Goal: Task Accomplishment & Management: Complete application form

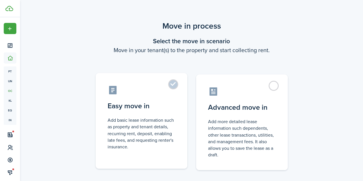
click at [178, 87] on label "Easy move in Add basic lease information such as property and tenant details, r…" at bounding box center [142, 121] width 92 height 96
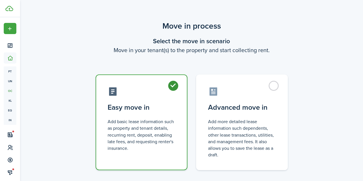
radio input "true"
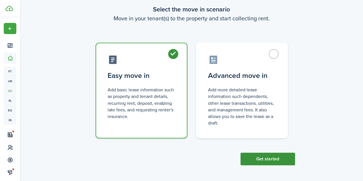
click at [270, 165] on button "Get started" at bounding box center [268, 159] width 55 height 13
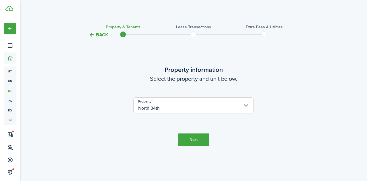
click at [185, 134] on button "Next" at bounding box center [194, 140] width 32 height 13
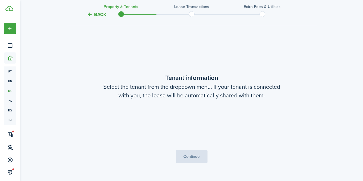
scroll to position [143, 0]
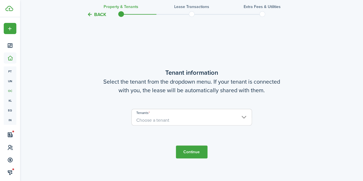
click at [189, 120] on span "Choose a tenant" at bounding box center [192, 121] width 120 height 10
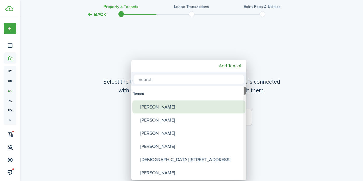
click at [192, 109] on div "[PERSON_NAME]" at bounding box center [191, 106] width 102 height 13
type input "[PERSON_NAME]"
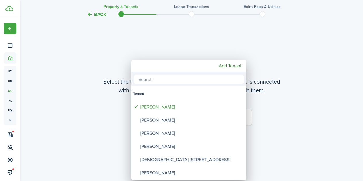
click at [261, 125] on div at bounding box center [181, 90] width 455 height 273
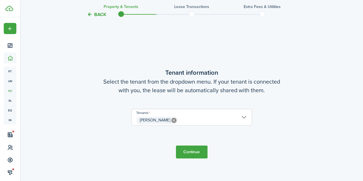
click at [196, 152] on button "Continue" at bounding box center [192, 152] width 32 height 13
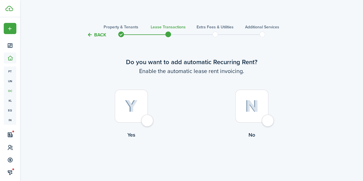
click at [144, 117] on div at bounding box center [131, 106] width 33 height 33
radio input "true"
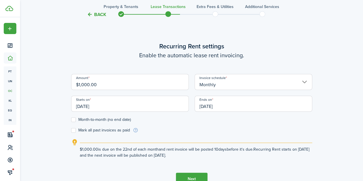
scroll to position [158, 0]
click at [83, 85] on input "$1,000.00" at bounding box center [130, 82] width 118 height 16
click at [148, 107] on input "[DATE]" at bounding box center [130, 104] width 118 height 16
type input "$1,500.00"
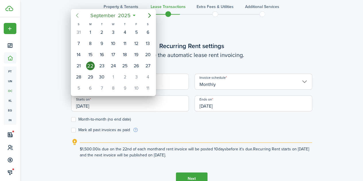
click at [81, 15] on mbsc-button "Previous page" at bounding box center [76, 15] width 11 height 11
click at [134, 33] on div "1" at bounding box center [136, 32] width 9 height 9
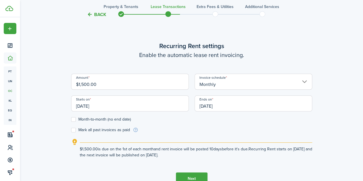
click at [129, 103] on input "[DATE]" at bounding box center [130, 104] width 118 height 16
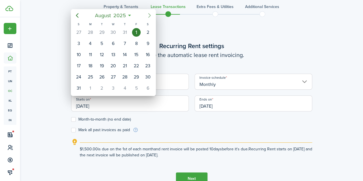
click at [149, 15] on icon "Next page" at bounding box center [149, 15] width 7 height 7
click at [150, 17] on icon "Next page" at bounding box center [149, 15] width 7 height 7
click at [87, 31] on div "1" at bounding box center [90, 32] width 9 height 9
type input "[DATE]"
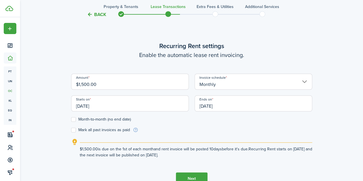
click at [223, 103] on input "[DATE]" at bounding box center [254, 104] width 118 height 16
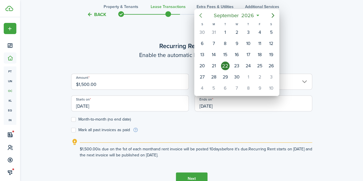
click at [201, 18] on icon "Previous page" at bounding box center [200, 15] width 7 height 7
click at [218, 84] on div "31" at bounding box center [213, 88] width 11 height 11
type input "[DATE]"
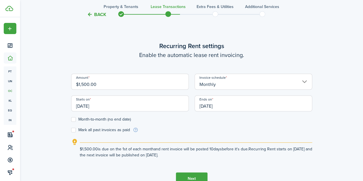
scroll to position [196, 0]
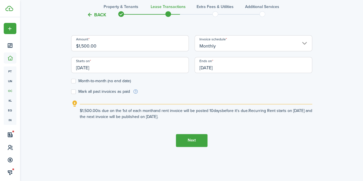
click at [194, 142] on button "Next" at bounding box center [192, 140] width 32 height 13
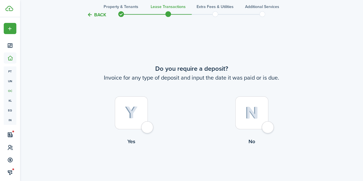
scroll to position [339, 0]
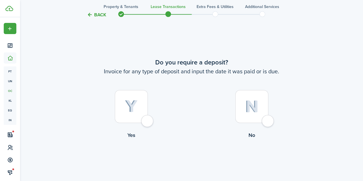
click at [153, 118] on label "Yes" at bounding box center [131, 116] width 121 height 52
radio input "true"
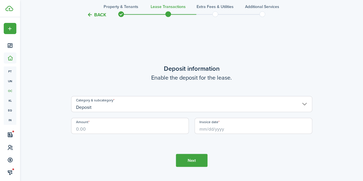
scroll to position [521, 0]
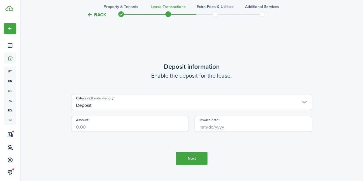
click at [157, 127] on input "Amount" at bounding box center [130, 124] width 118 height 16
click at [203, 122] on input "Invoice date" at bounding box center [254, 124] width 118 height 16
type input "$1,500.00"
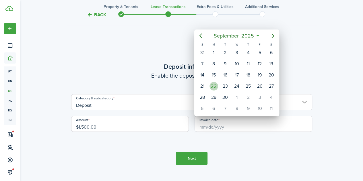
click at [213, 82] on div "22" at bounding box center [214, 86] width 9 height 9
type input "[DATE]"
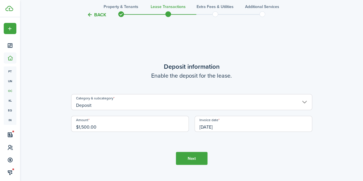
click at [182, 155] on button "Next" at bounding box center [192, 158] width 32 height 13
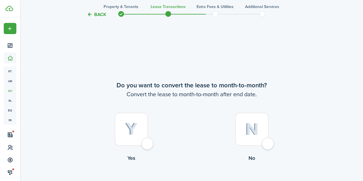
scroll to position [702, 0]
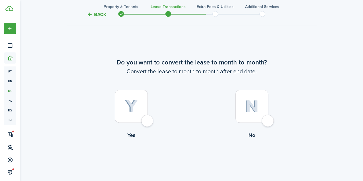
click at [146, 123] on div at bounding box center [131, 106] width 33 height 33
radio input "true"
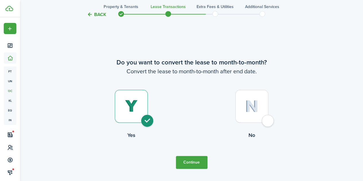
click at [189, 162] on button "Continue" at bounding box center [192, 162] width 32 height 13
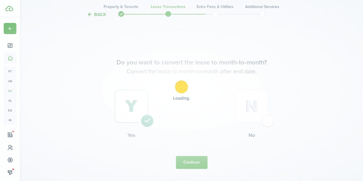
scroll to position [0, 0]
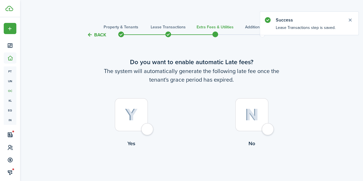
click at [148, 131] on div at bounding box center [131, 114] width 33 height 33
radio input "true"
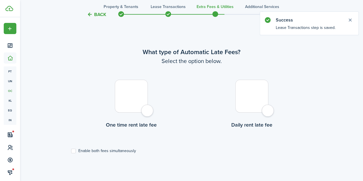
scroll to position [167, 0]
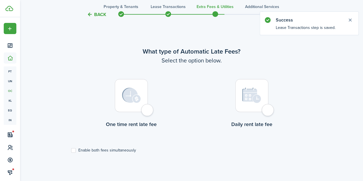
click at [268, 112] on div at bounding box center [251, 95] width 33 height 33
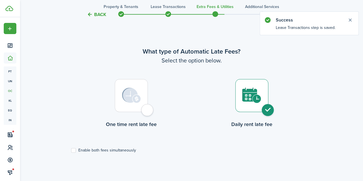
radio input "true"
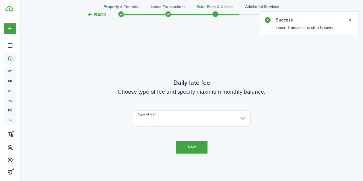
scroll to position [348, 0]
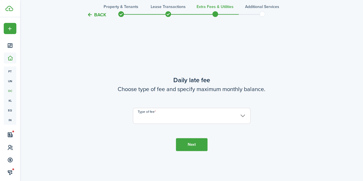
click at [184, 119] on input "Type of fee" at bounding box center [192, 116] width 118 height 16
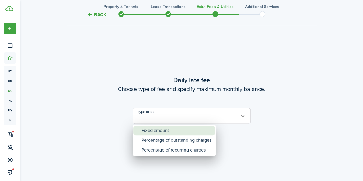
click at [172, 127] on div "Fixed amount" at bounding box center [177, 131] width 70 height 10
type input "Fixed amount"
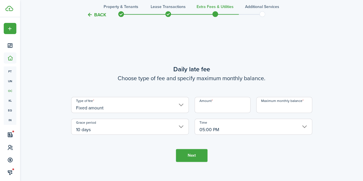
click at [212, 103] on input "Amount" at bounding box center [223, 105] width 56 height 16
type input "$5.00"
click at [268, 111] on input "Maximum monthly balance" at bounding box center [284, 105] width 56 height 16
type input "$100.00"
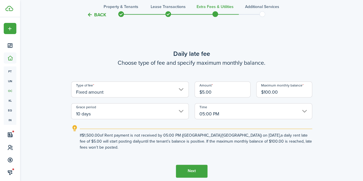
click at [162, 110] on input "10 days" at bounding box center [130, 111] width 118 height 16
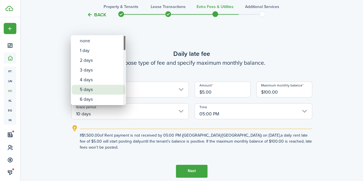
click at [86, 87] on div "5 days" at bounding box center [101, 90] width 42 height 10
type input "5 days"
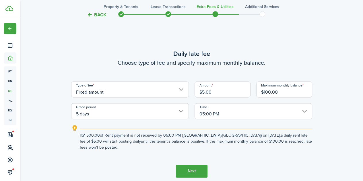
click at [181, 168] on button "Next" at bounding box center [192, 171] width 32 height 13
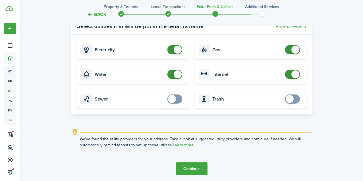
scroll to position [617, 0]
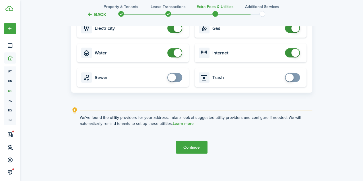
click at [180, 142] on button "Continue" at bounding box center [192, 147] width 32 height 13
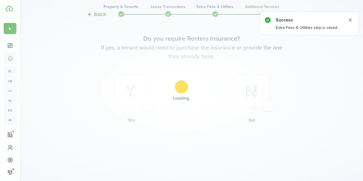
scroll to position [0, 0]
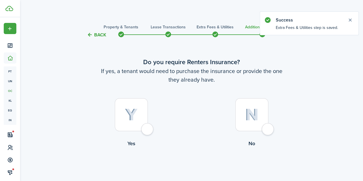
click at [268, 125] on div at bounding box center [251, 114] width 33 height 33
radio input "true"
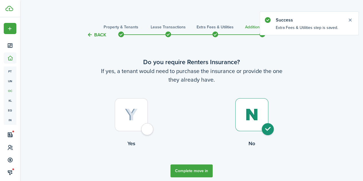
click at [205, 169] on button "Complete move in" at bounding box center [192, 171] width 42 height 13
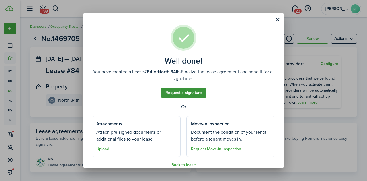
click at [192, 93] on link "Request e-signature" at bounding box center [184, 93] width 46 height 10
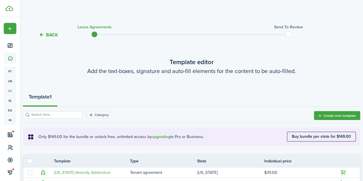
click at [52, 33] on button "Back" at bounding box center [48, 35] width 19 height 6
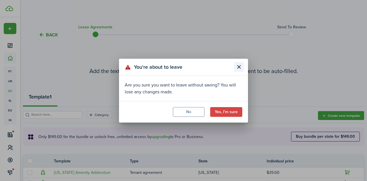
click at [239, 66] on button "Close modal" at bounding box center [239, 67] width 10 height 10
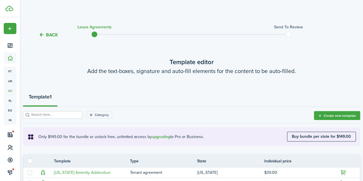
click at [49, 38] on button "Back" at bounding box center [48, 35] width 19 height 6
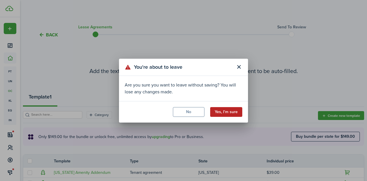
click at [222, 114] on button "Yes, I'm sure" at bounding box center [226, 112] width 32 height 10
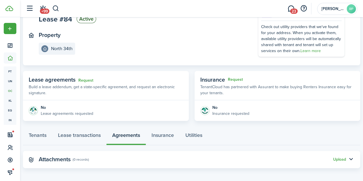
scroll to position [54, 0]
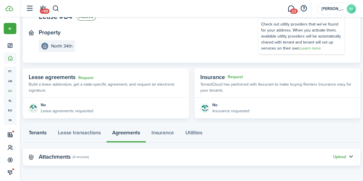
click at [49, 134] on link "Tenants" at bounding box center [37, 134] width 29 height 17
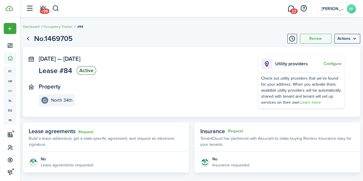
drag, startPoint x: 162, startPoint y: 14, endPoint x: 167, endPoint y: 8, distance: 7.5
click at [167, 8] on header-wrapper "+99 23 [PERSON_NAME] Properties RP" at bounding box center [190, 8] width 334 height 17
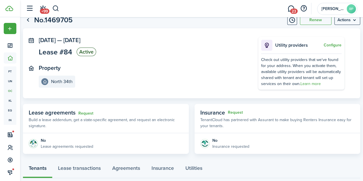
scroll to position [8, 0]
